Goal: Information Seeking & Learning: Learn about a topic

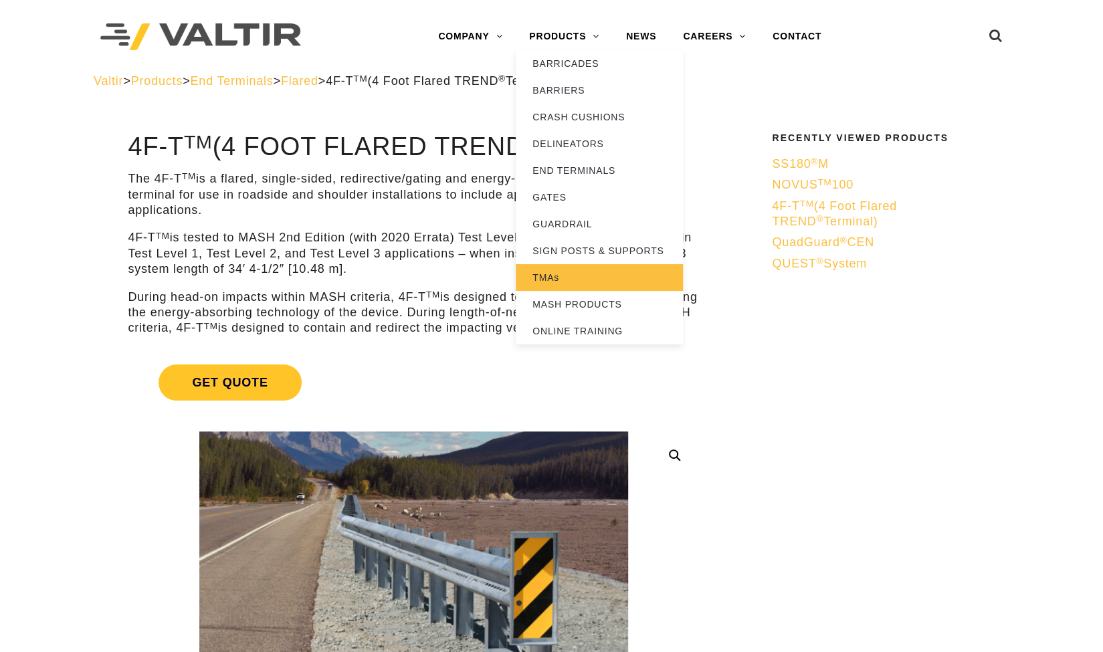
click at [557, 278] on link "TMAs" at bounding box center [599, 277] width 167 height 27
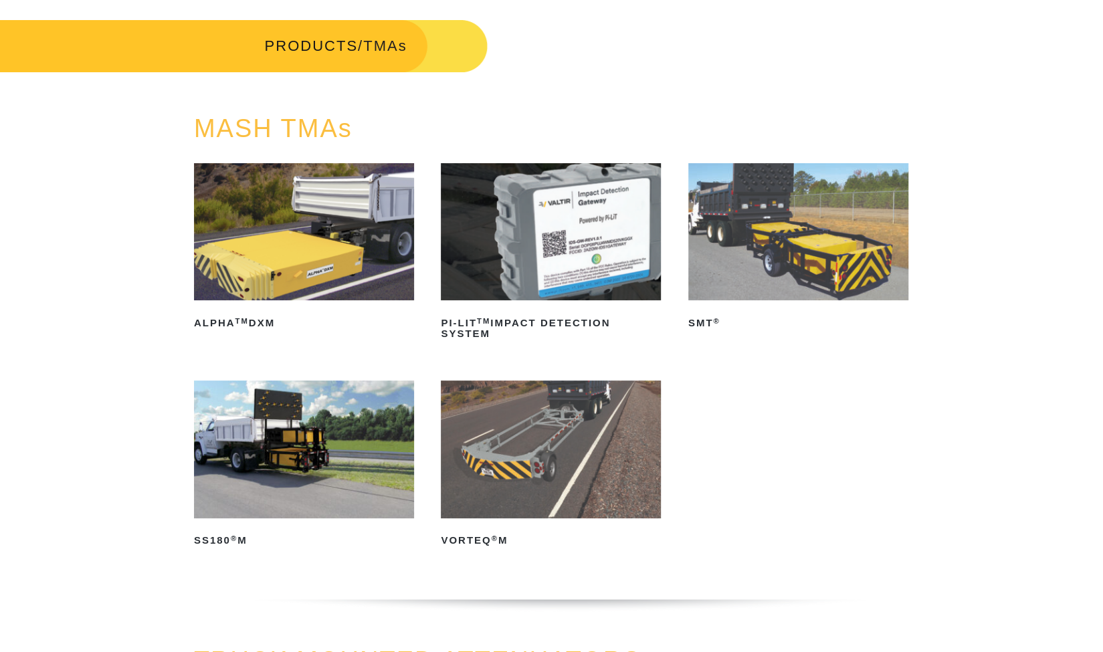
scroll to position [57, 0]
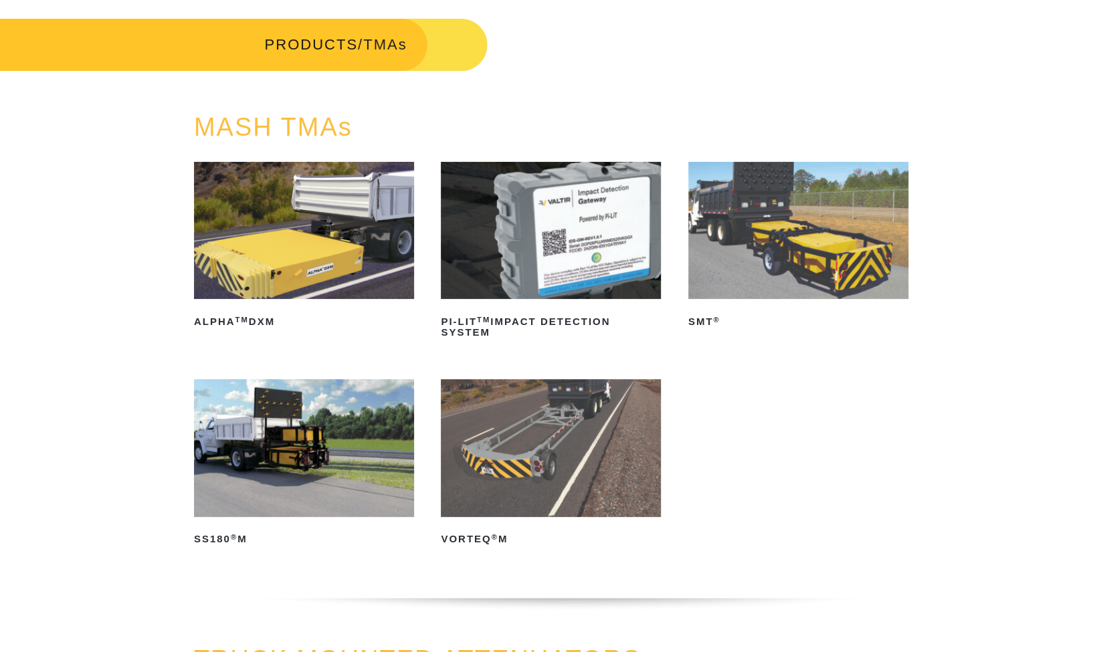
click at [816, 262] on img at bounding box center [798, 231] width 220 height 138
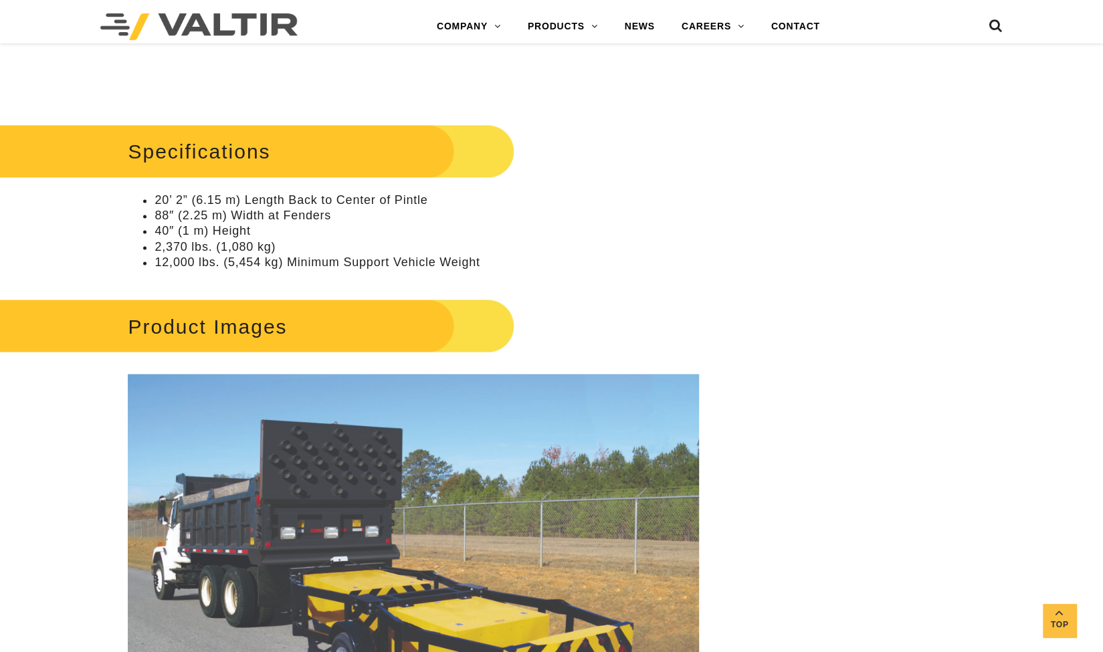
scroll to position [1164, 0]
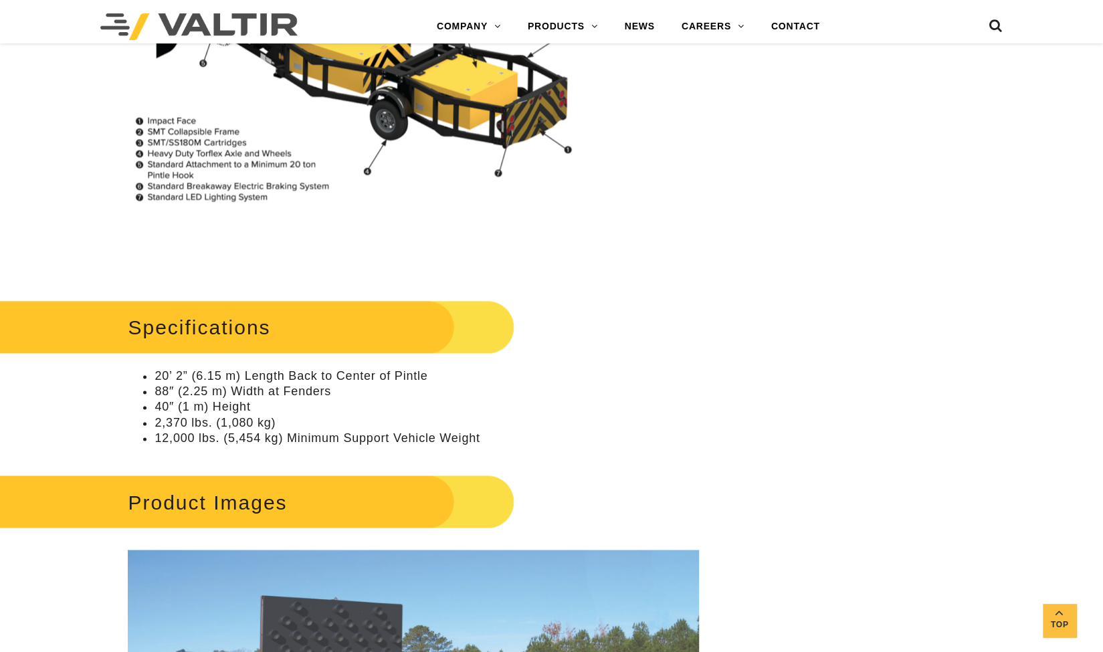
drag, startPoint x: 0, startPoint y: 0, endPoint x: 1096, endPoint y: 215, distance: 1117.1
